Goal: Information Seeking & Learning: Compare options

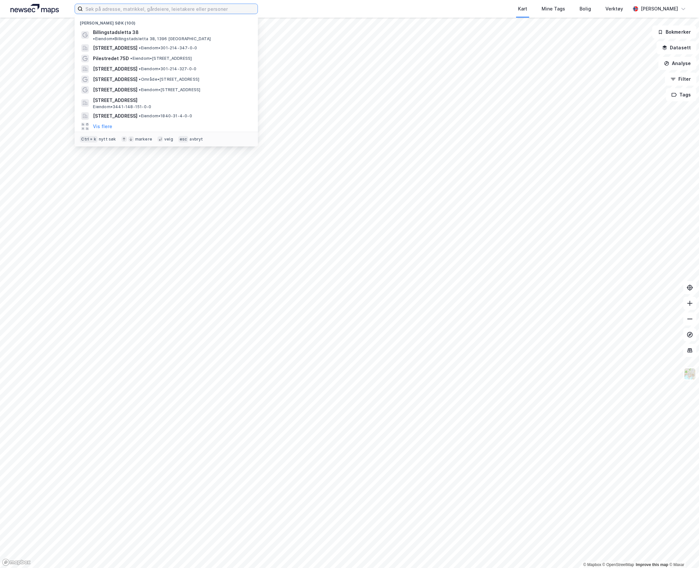
click at [121, 8] on input at bounding box center [170, 9] width 175 height 10
paste input "Billingstadsletta 38"
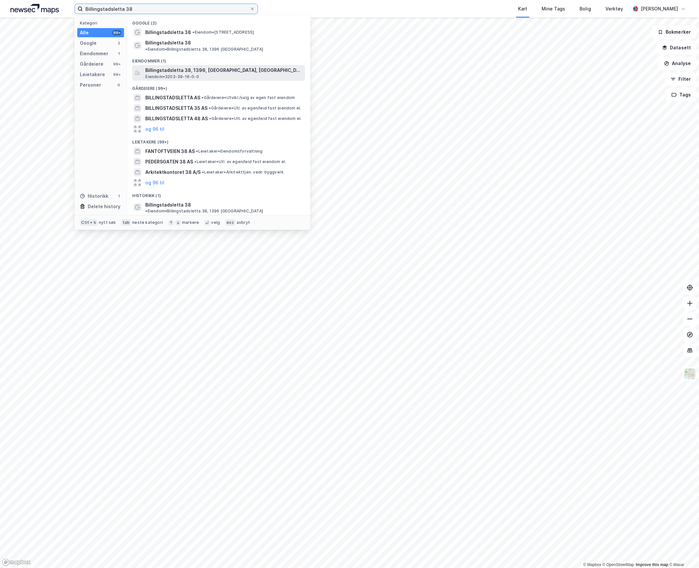
type input "Billingstadsletta 38"
click at [187, 66] on span "Billingstadsletta 38, 1396, [GEOGRAPHIC_DATA], [GEOGRAPHIC_DATA]" at bounding box center [223, 70] width 157 height 8
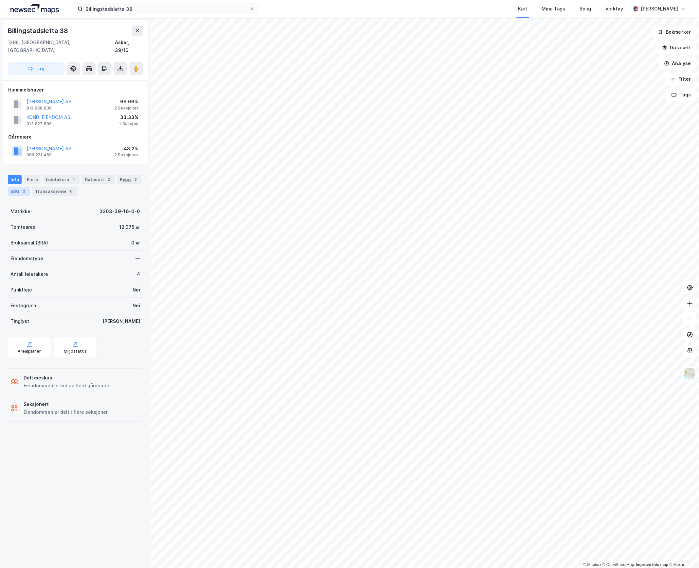
click at [19, 187] on div "ESG 2" at bounding box center [19, 191] width 22 height 9
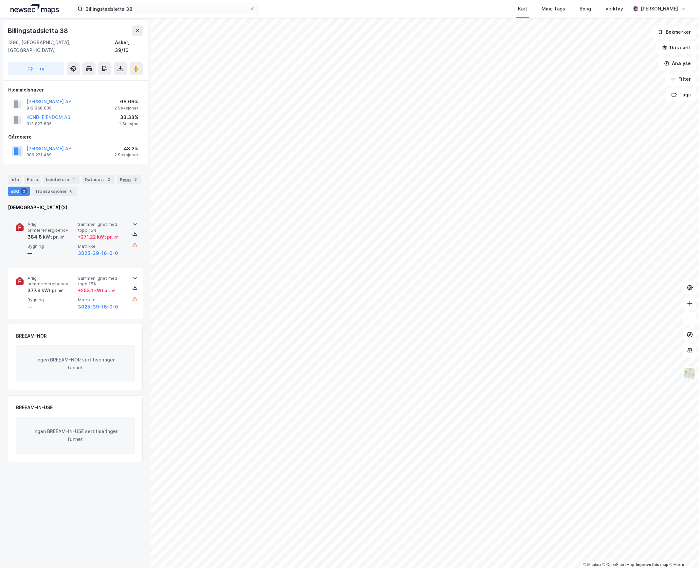
click at [54, 223] on span "Årlig primærenergibehov" at bounding box center [51, 227] width 48 height 11
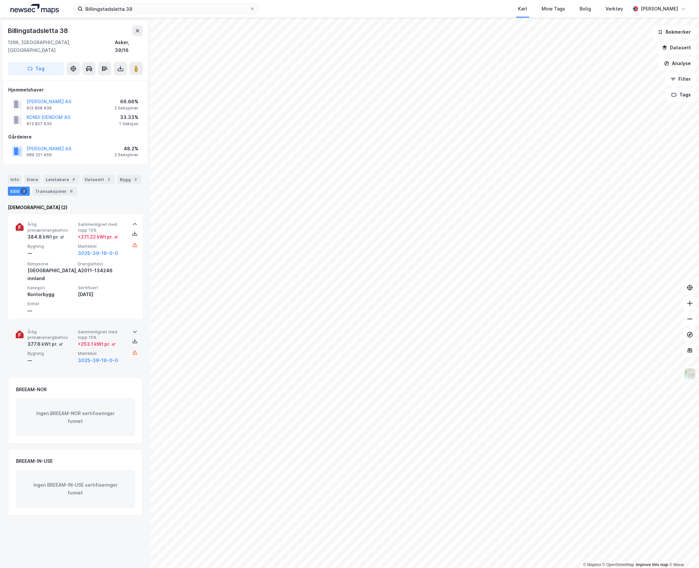
click at [70, 357] on div "—" at bounding box center [51, 361] width 48 height 8
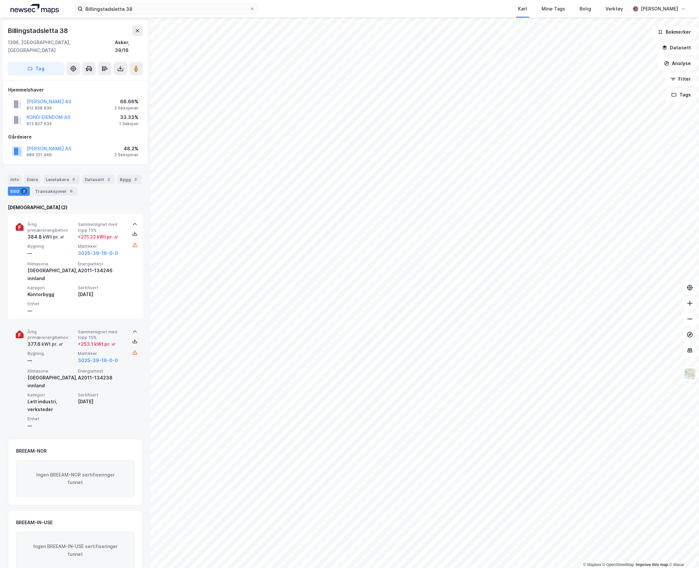
click at [61, 340] on div "kWt pr. ㎡" at bounding box center [52, 344] width 23 height 8
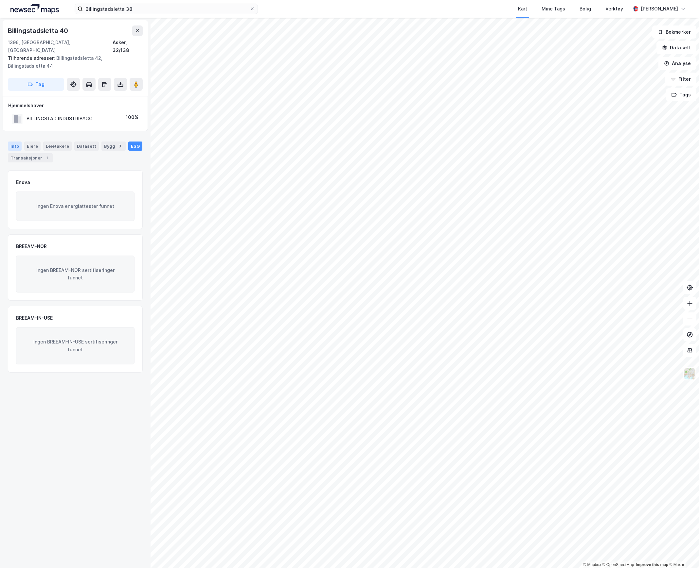
click at [12, 142] on div "Info" at bounding box center [15, 146] width 14 height 9
